Goal: Transaction & Acquisition: Book appointment/travel/reservation

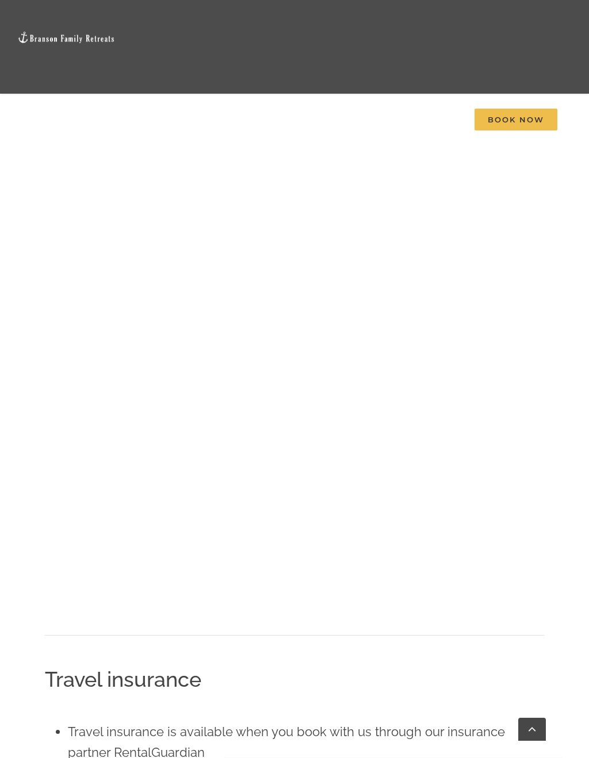
scroll to position [1874, 0]
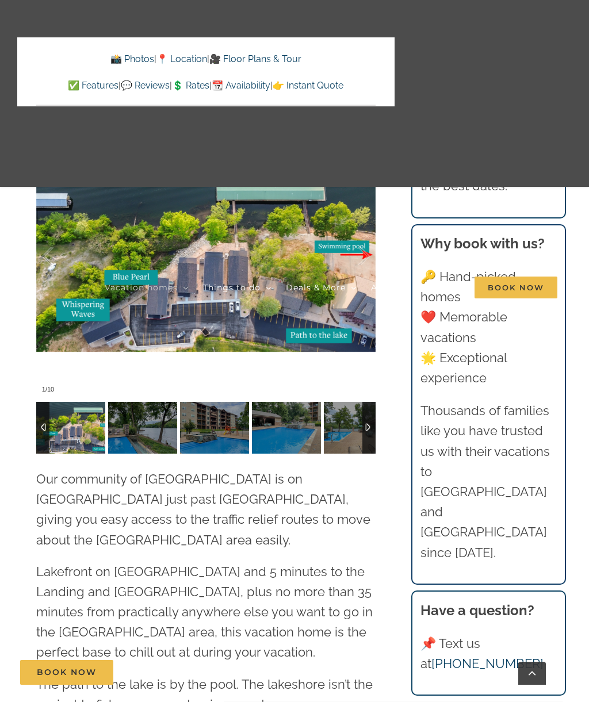
scroll to position [2925, 0]
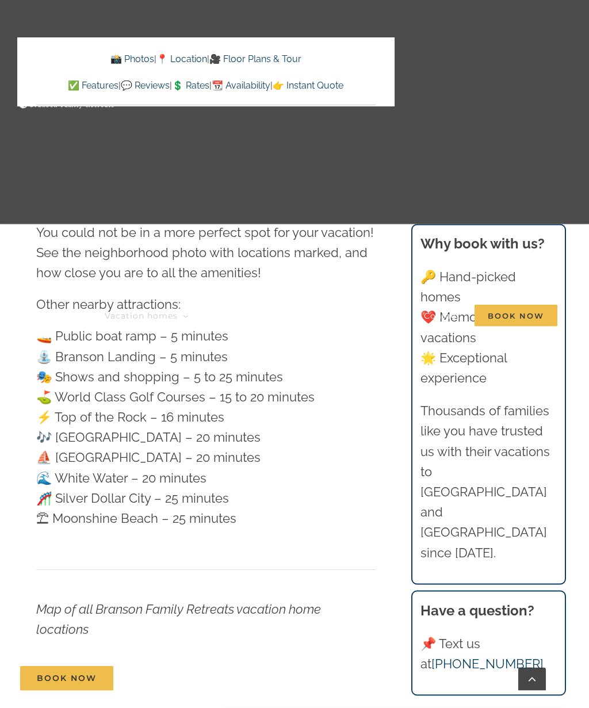
click at [272, 60] on link "🎥 Floor Plans & Tour" at bounding box center [255, 58] width 92 height 11
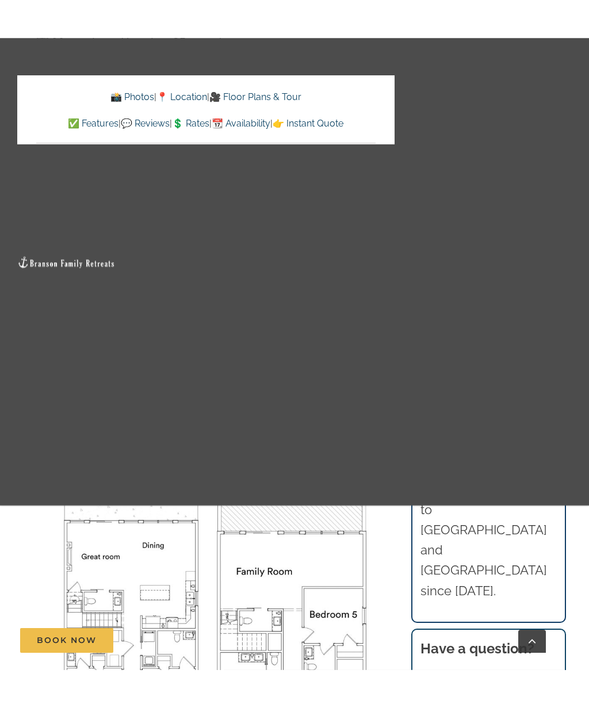
scroll to position [3995, 0]
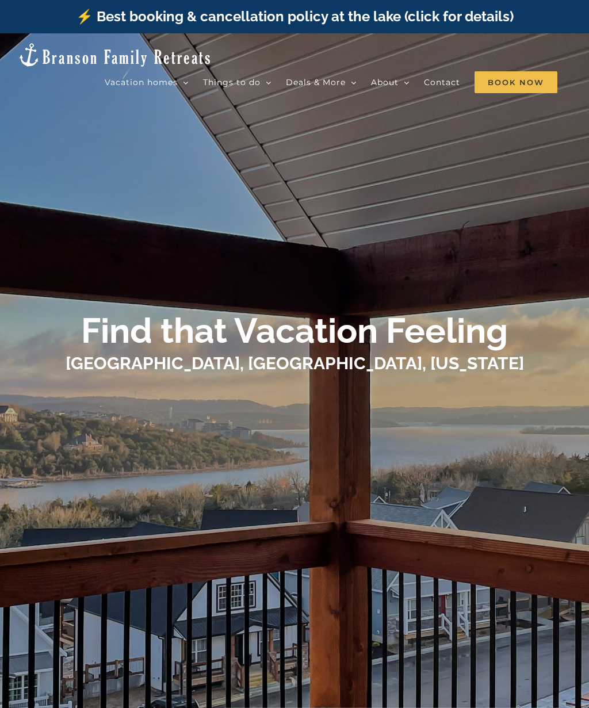
click at [332, 139] on span "Mini Shores | 2 Bedrooms" at bounding box center [304, 143] width 89 height 9
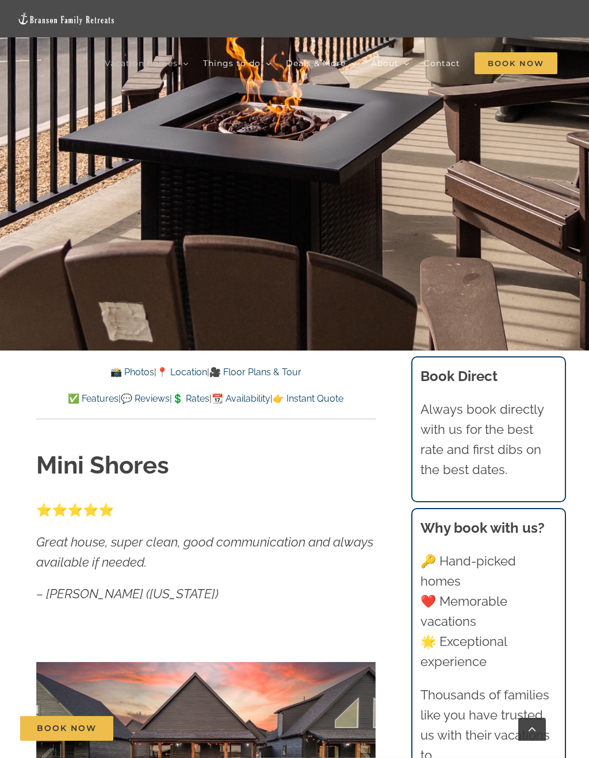
click at [288, 374] on link "🎥 Floor Plans & Tour" at bounding box center [255, 372] width 92 height 11
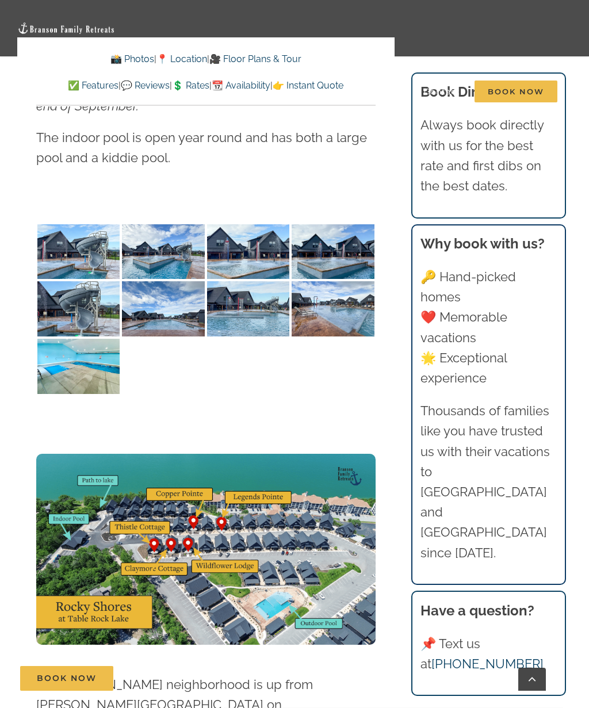
scroll to position [2923, 0]
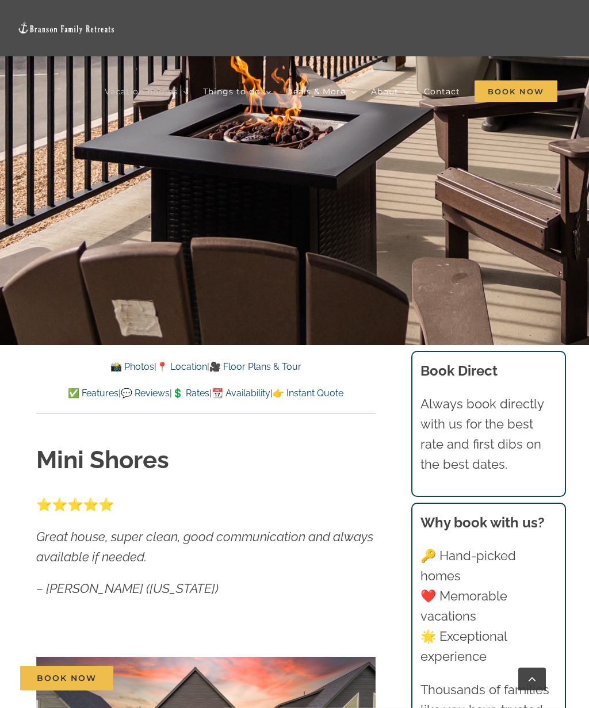
click at [186, 396] on link "💲 Rates" at bounding box center [190, 393] width 37 height 11
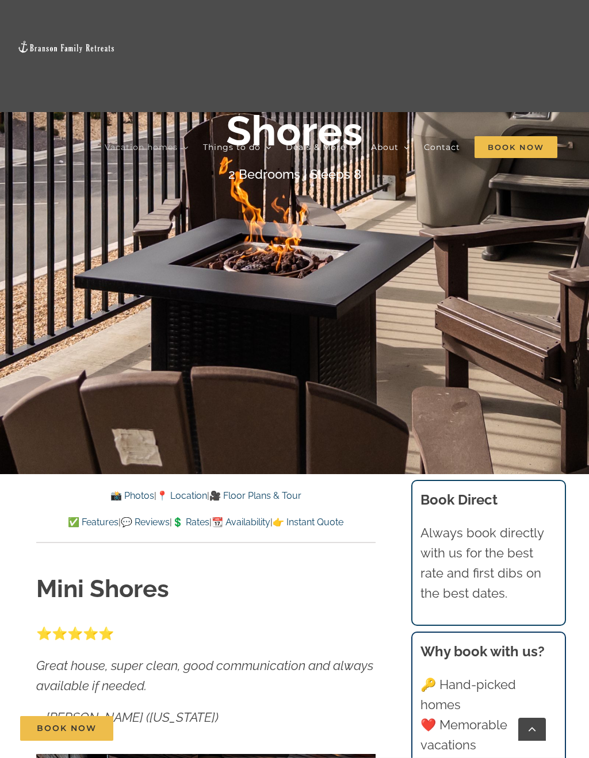
scroll to position [269, 0]
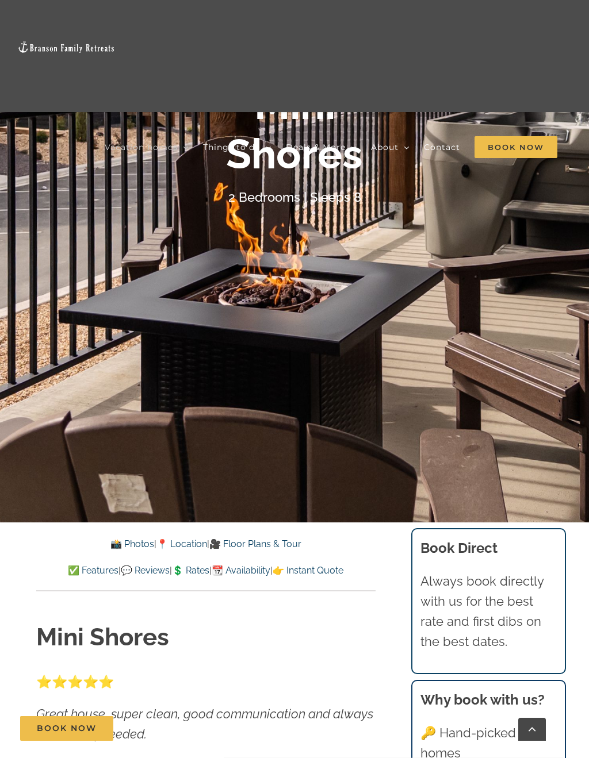
click at [245, 543] on link "🎥 Floor Plans & Tour" at bounding box center [255, 544] width 92 height 11
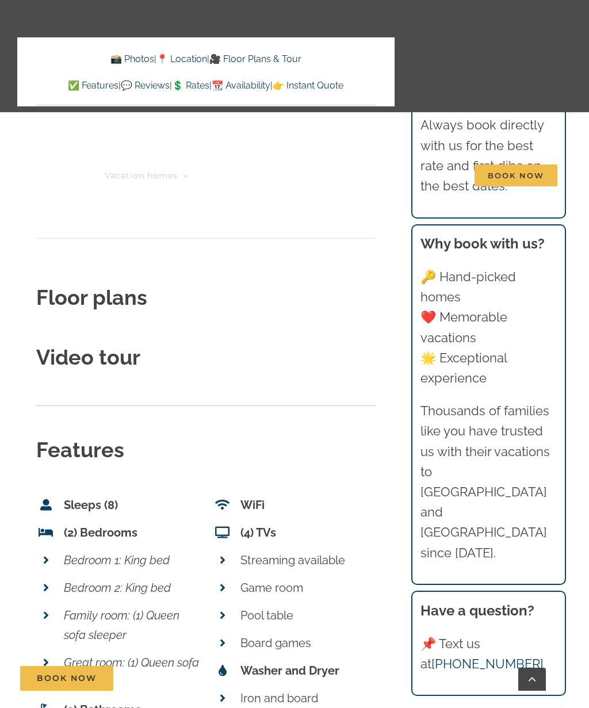
scroll to position [4177, 0]
